Goal: Register for event/course

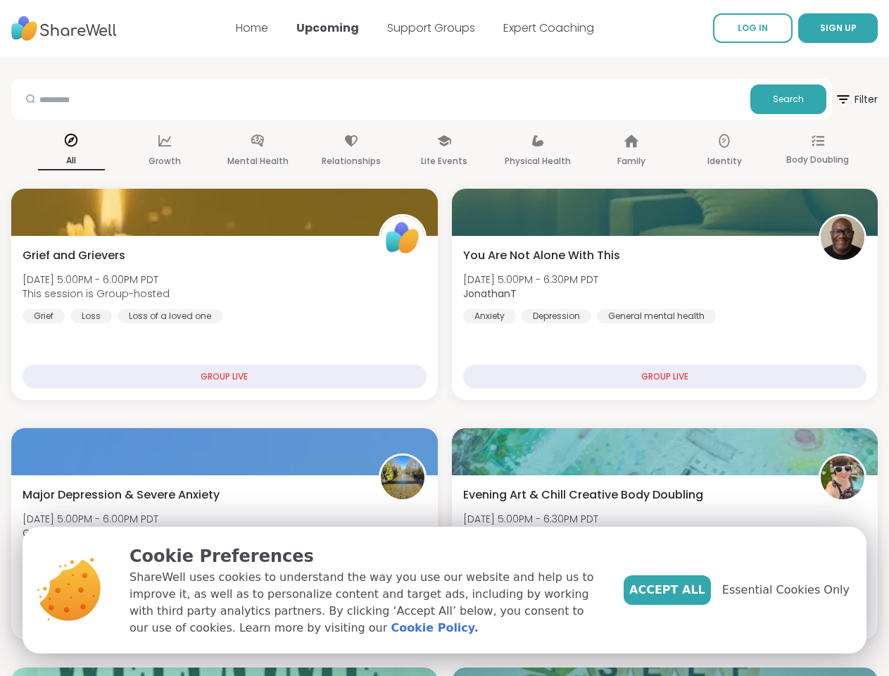
click at [820, 28] on span "SIGN UP" at bounding box center [838, 28] width 37 height 12
click at [835, 99] on span "Filter" at bounding box center [856, 99] width 43 height 34
click at [105, 151] on div "All" at bounding box center [71, 151] width 67 height 52
click at [198, 151] on div "Growth" at bounding box center [164, 151] width 67 height 52
